Goal: Task Accomplishment & Management: Complete application form

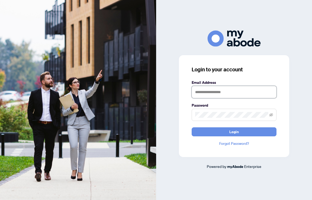
click at [204, 91] on input "text" at bounding box center [233, 92] width 85 height 12
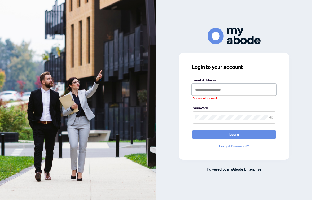
type input "**********"
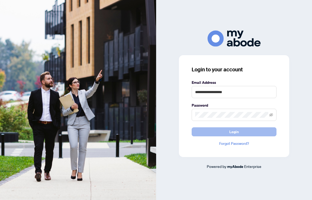
click at [234, 133] on span "Login" at bounding box center [234, 131] width 10 height 8
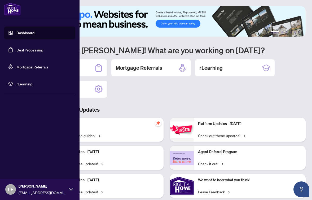
click at [16, 48] on link "Deal Processing" at bounding box center [29, 49] width 27 height 5
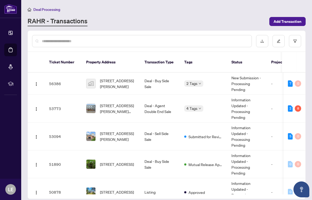
click at [146, 16] on div "Deal Processing [PERSON_NAME] - Transactions Add Transaction" at bounding box center [167, 16] width 278 height 20
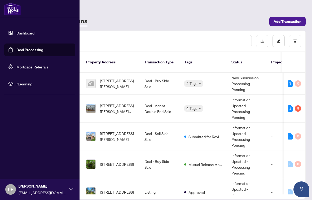
click at [16, 48] on link "Deal Processing" at bounding box center [29, 49] width 27 height 5
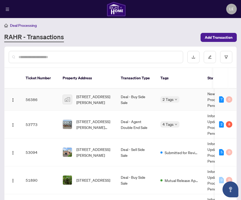
click at [101, 88] on td "[STREET_ADDRESS][PERSON_NAME]" at bounding box center [88, 99] width 58 height 22
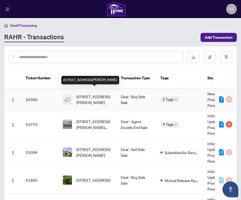
click at [97, 93] on span "[STREET_ADDRESS][PERSON_NAME]" at bounding box center [95, 99] width 36 height 12
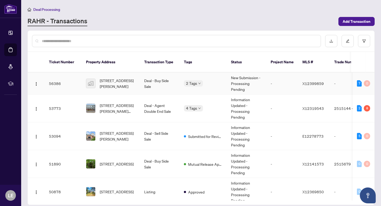
click at [111, 78] on span "[STREET_ADDRESS][PERSON_NAME]" at bounding box center [118, 84] width 36 height 12
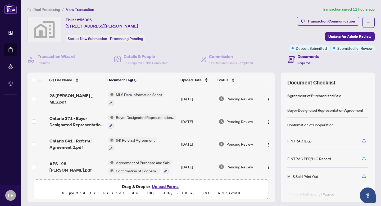
click at [41, 29] on img at bounding box center [44, 29] width 33 height 25
click at [62, 29] on div "Ticket #: 56386 [STREET_ADDRESS][PERSON_NAME] Status: New Submission - Processi…" at bounding box center [158, 29] width 260 height 25
click at [96, 42] on div "Ticket #: 56386 [STREET_ADDRESS][PERSON_NAME] Status: New Submission - Processi…" at bounding box center [157, 34] width 262 height 34
click at [190, 40] on div "Ticket #: 56386 [STREET_ADDRESS][PERSON_NAME] Status: New Submission - Processi…" at bounding box center [158, 29] width 260 height 25
click at [42, 26] on img at bounding box center [44, 29] width 33 height 25
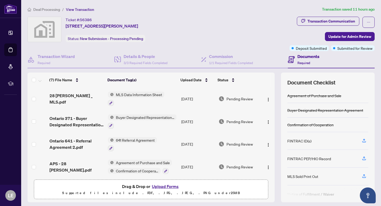
click at [42, 26] on img at bounding box center [44, 29] width 33 height 25
click at [85, 25] on span "[STREET_ADDRESS][PERSON_NAME]" at bounding box center [102, 26] width 73 height 6
click at [81, 56] on div "Transaction Wizard Required" at bounding box center [71, 59] width 87 height 17
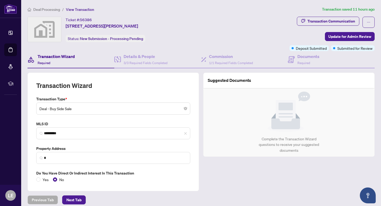
type input "**********"
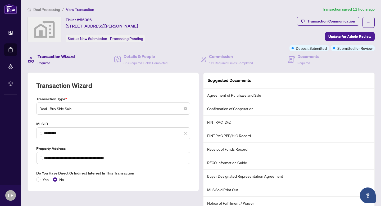
scroll to position [6, 0]
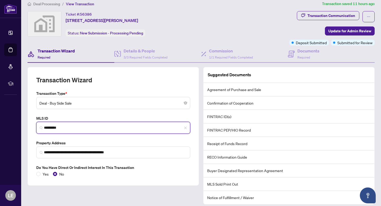
drag, startPoint x: 73, startPoint y: 126, endPoint x: 43, endPoint y: 124, distance: 29.7
click at [43, 124] on span "*********" at bounding box center [113, 128] width 154 height 12
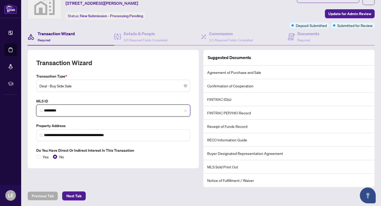
scroll to position [23, 0]
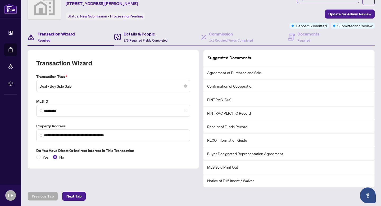
click at [151, 38] on span "3/3 Required Fields Completed" at bounding box center [146, 40] width 44 height 4
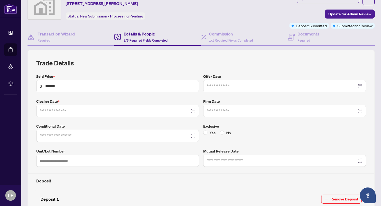
type input "**********"
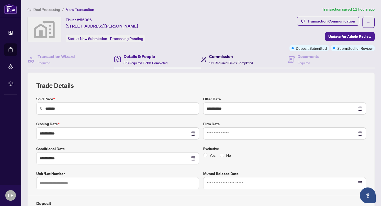
click at [223, 61] on span "1/1 Required Fields Completed" at bounding box center [231, 63] width 44 height 4
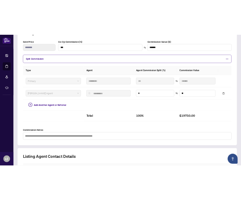
scroll to position [163, 0]
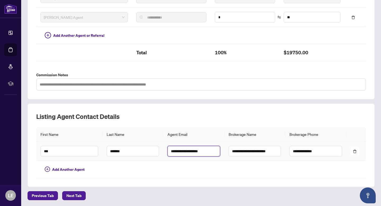
click at [212, 150] on input "**********" at bounding box center [194, 151] width 52 height 11
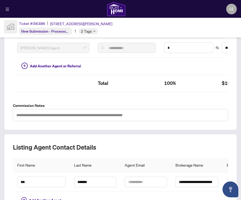
scroll to position [170, 0]
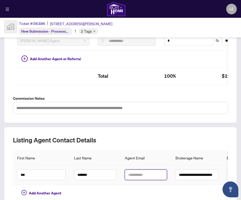
click at [137, 173] on input "text" at bounding box center [146, 174] width 42 height 11
paste input "**********"
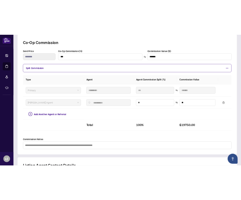
scroll to position [0, 0]
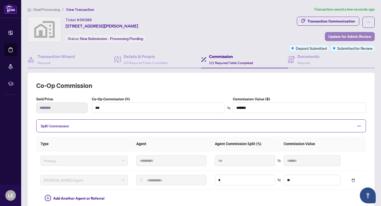
type input "**********"
click at [311, 38] on span "Update for Admin Review" at bounding box center [350, 36] width 43 height 8
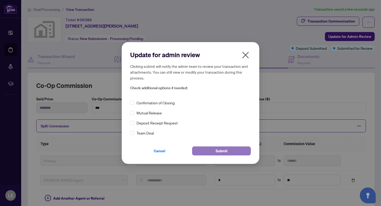
click at [213, 150] on button "Submit" at bounding box center [221, 150] width 59 height 9
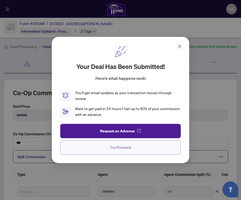
click at [96, 144] on button "I'm Finished" at bounding box center [120, 147] width 121 height 14
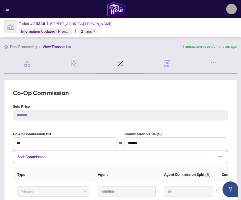
click at [7, 8] on icon "menu" at bounding box center [8, 9] width 4 height 4
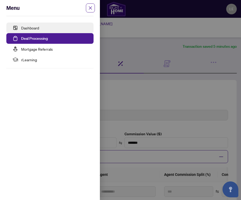
click at [23, 28] on link "Dashboard" at bounding box center [30, 27] width 18 height 5
